Goal: Information Seeking & Learning: Learn about a topic

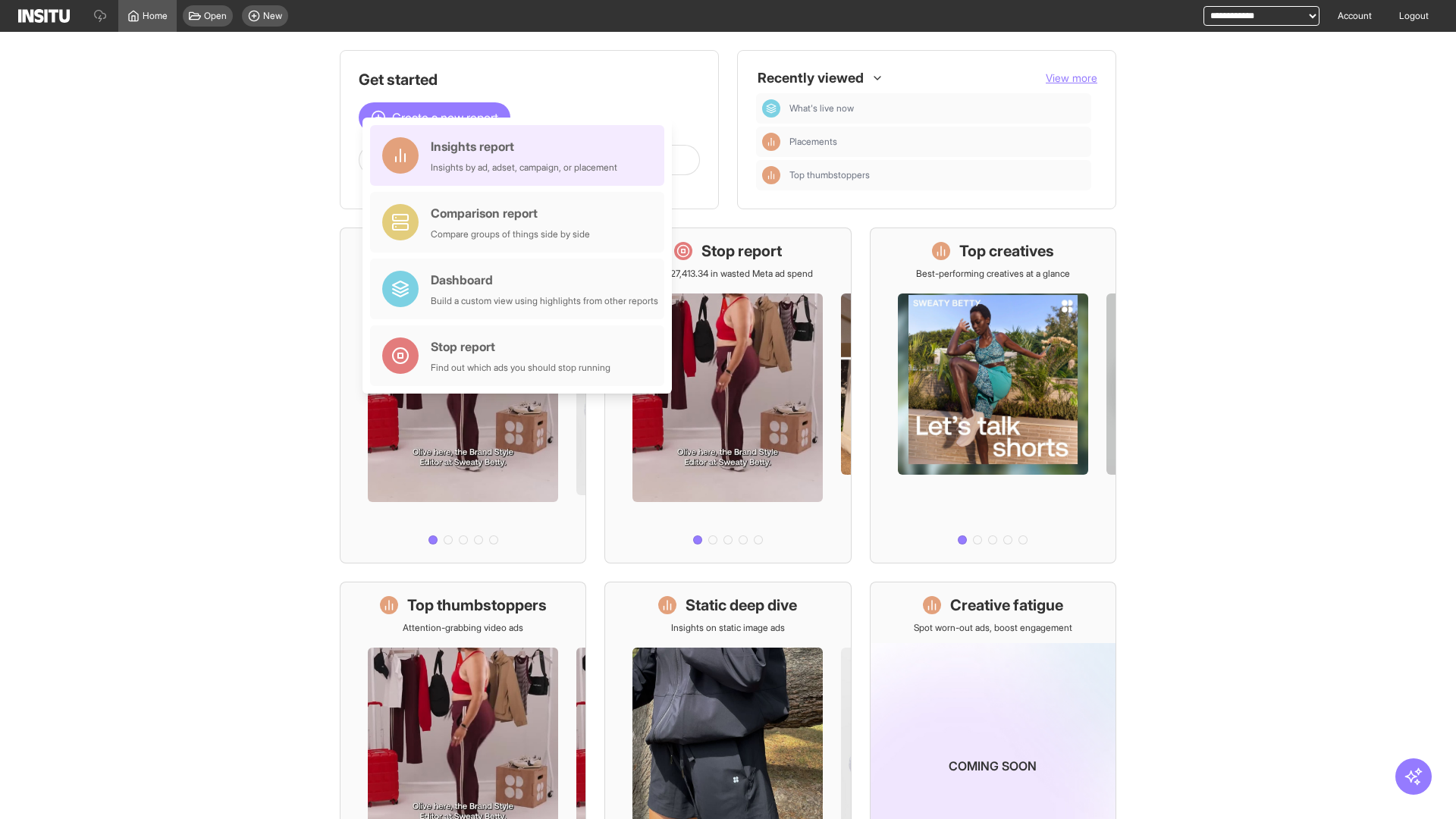
click at [521, 155] on div "Insights report Insights by ad, adset, campaign, or placement" at bounding box center [523, 155] width 187 height 36
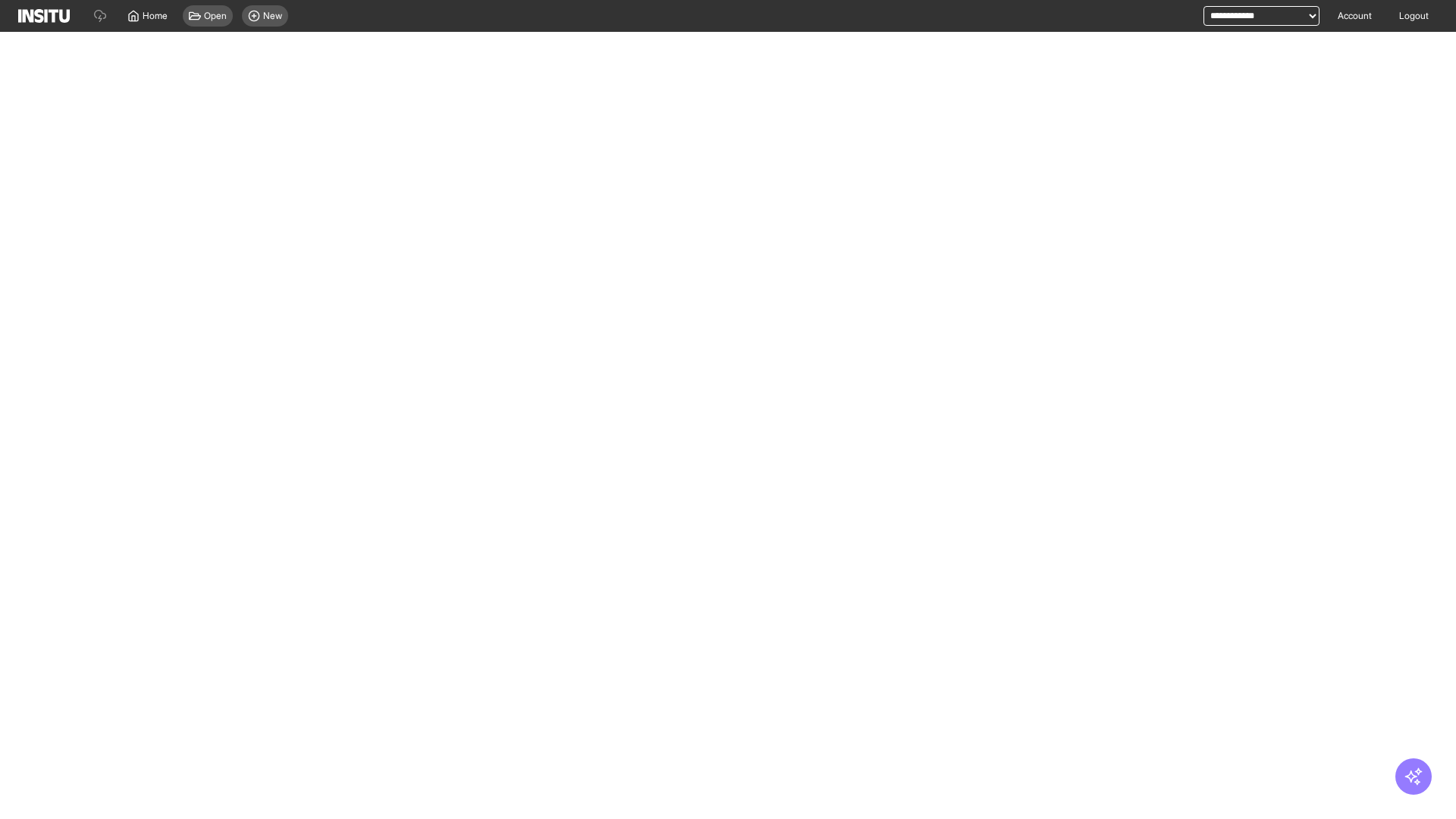
select select "**"
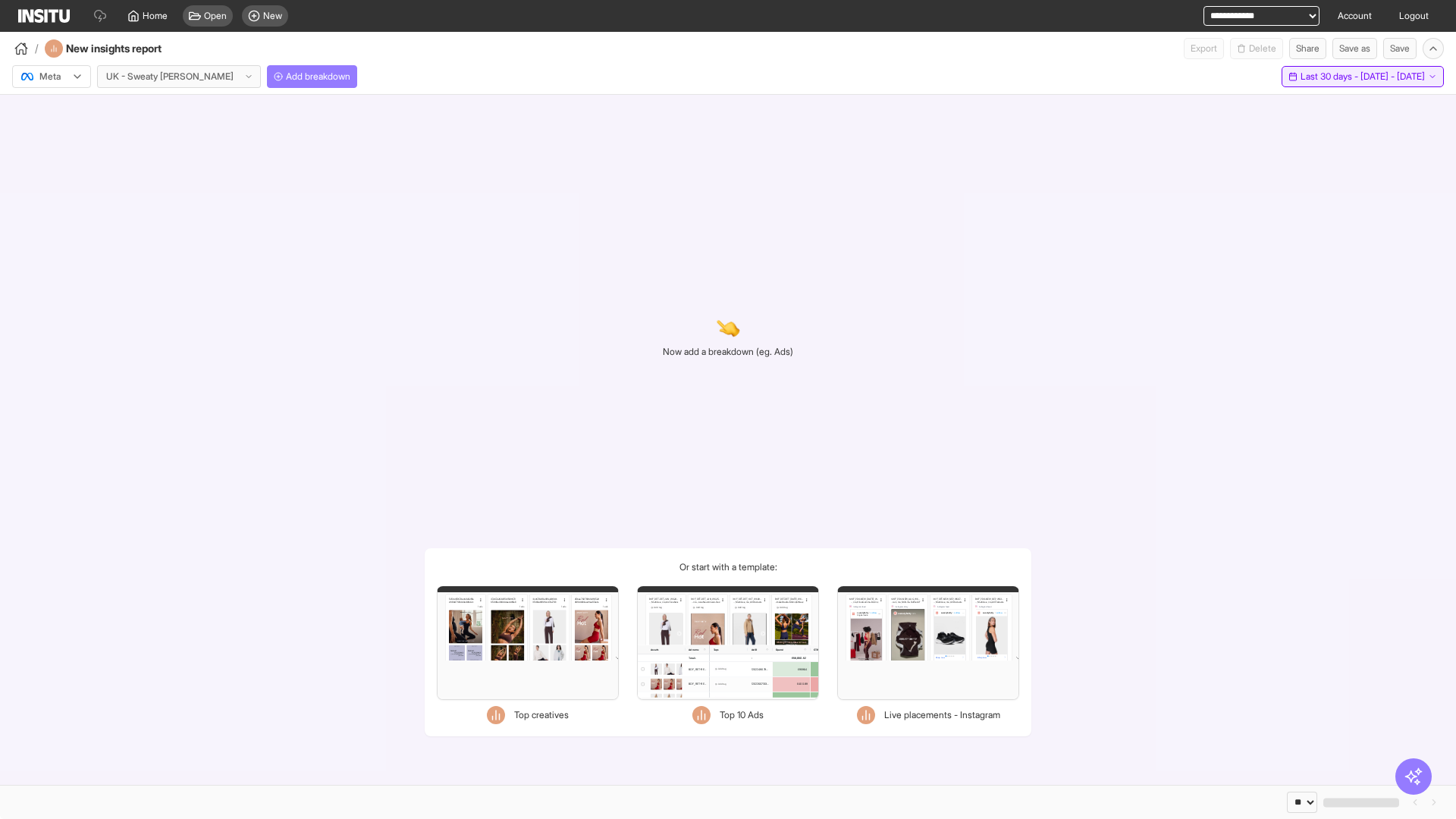
click at [1330, 76] on span "Last 30 days - [DATE] - [DATE]" at bounding box center [1363, 76] width 125 height 12
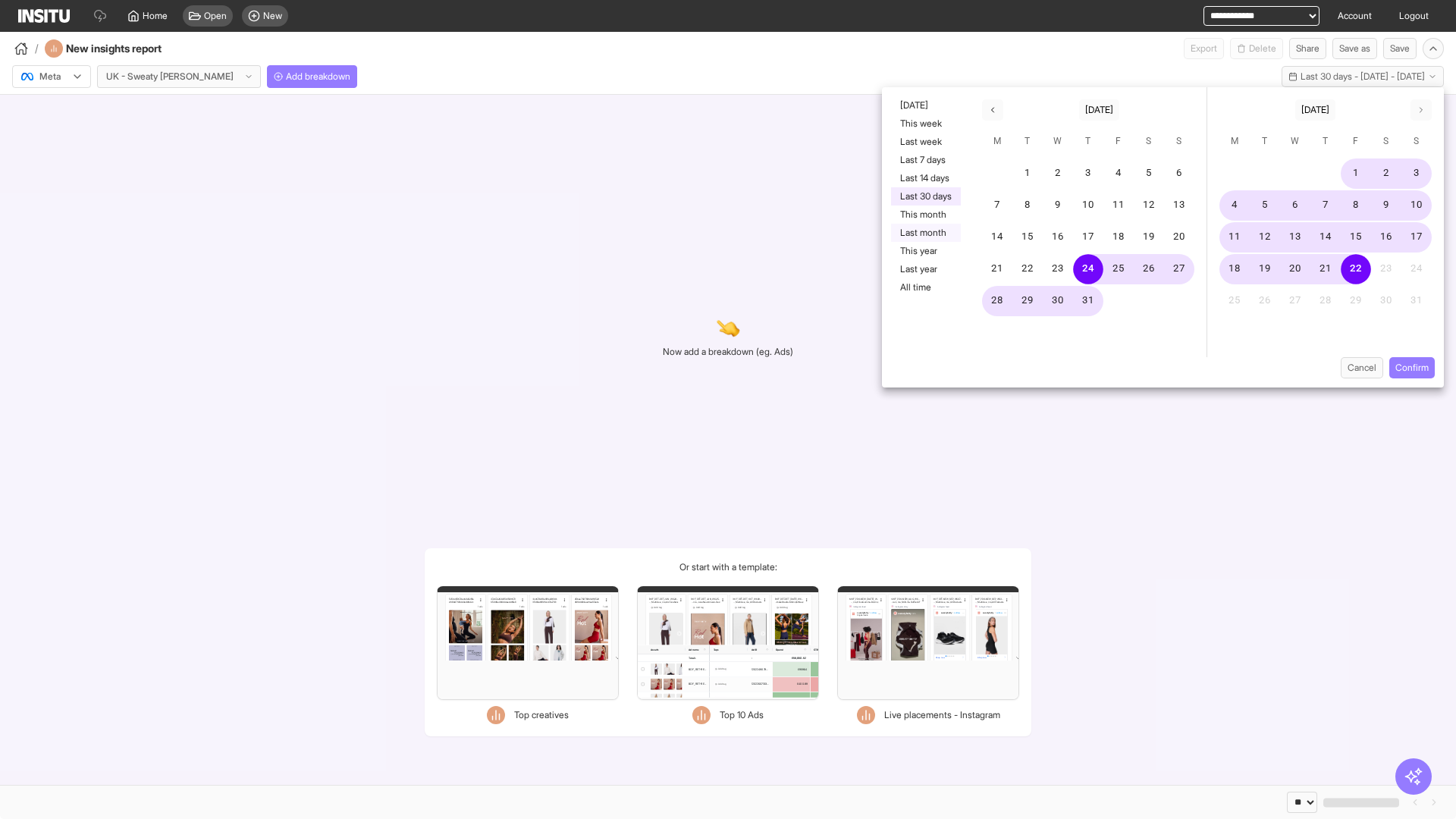
click at [924, 232] on button "Last month" at bounding box center [925, 233] width 70 height 19
